Goal: Information Seeking & Learning: Learn about a topic

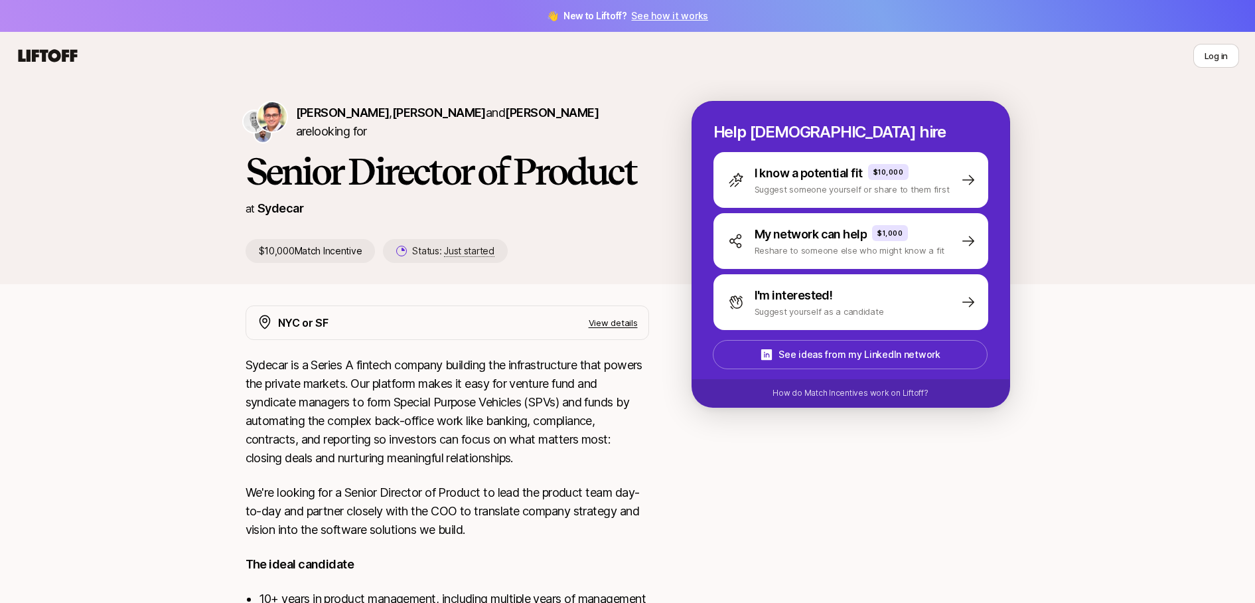
click at [1105, 309] on div "Shriram Bhashyam , Nik Talreja and Adam Hill are looking for Senior Director of…" at bounding box center [627, 470] width 1255 height 781
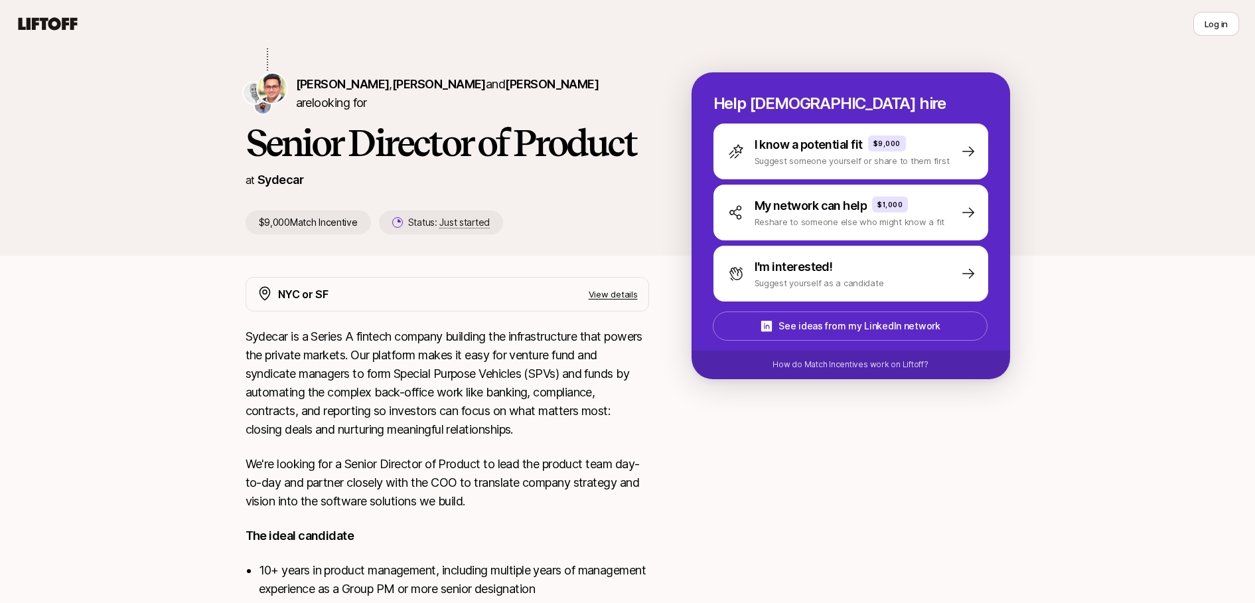
scroll to position [117, 0]
